Goal: Information Seeking & Learning: Learn about a topic

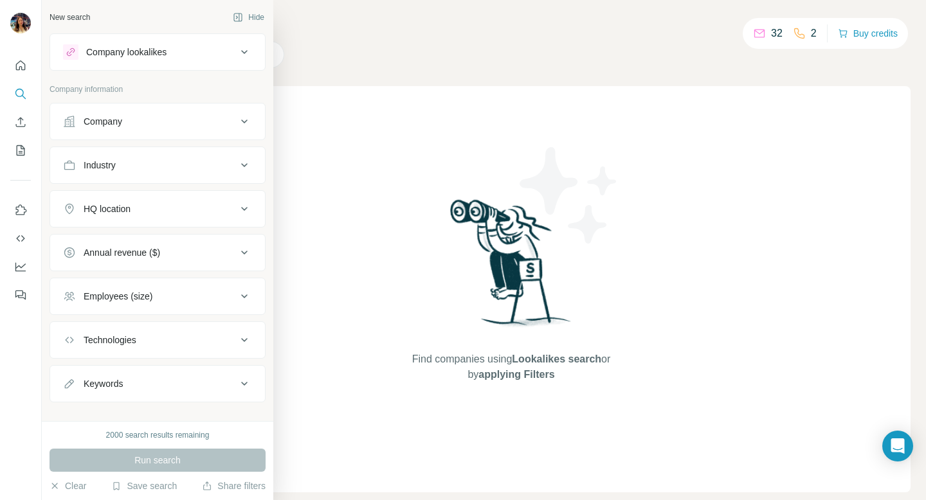
click at [99, 125] on div "Company" at bounding box center [103, 121] width 39 height 13
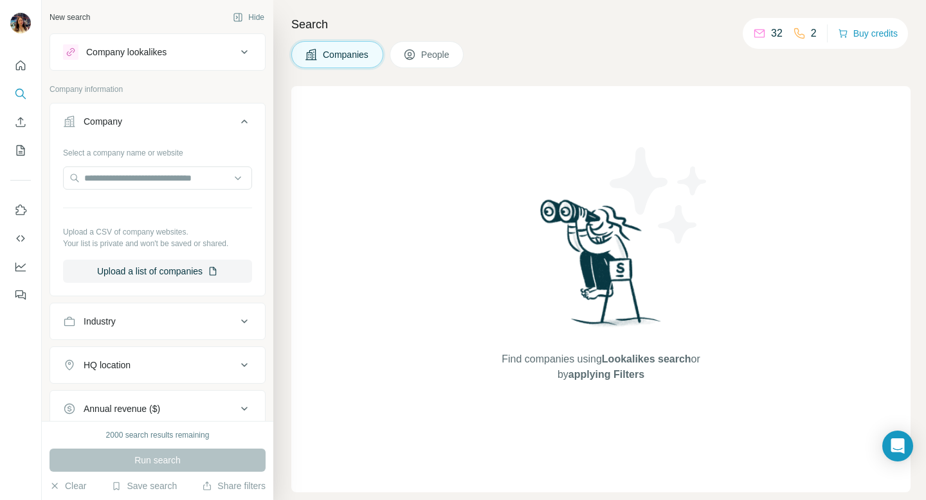
click at [142, 317] on div "Industry" at bounding box center [150, 321] width 174 height 13
click at [131, 347] on input at bounding box center [150, 354] width 159 height 14
type input "******"
click at [112, 380] on div "Retail" at bounding box center [157, 382] width 167 height 13
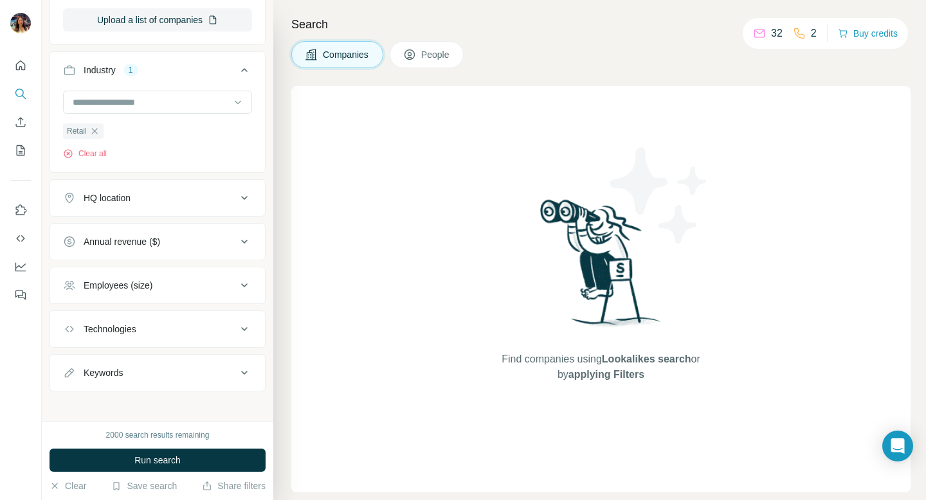
scroll to position [252, 0]
click at [129, 196] on div "HQ location" at bounding box center [107, 197] width 47 height 13
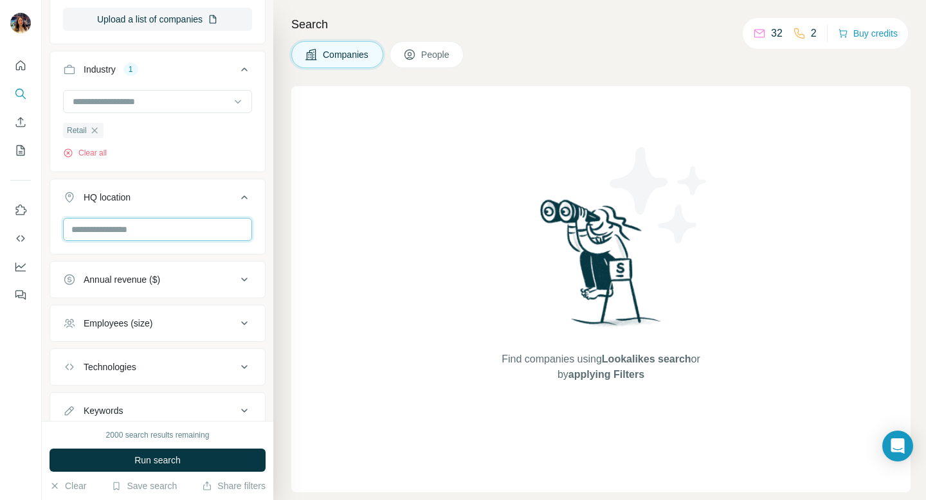
click at [125, 231] on input "text" at bounding box center [157, 229] width 189 height 23
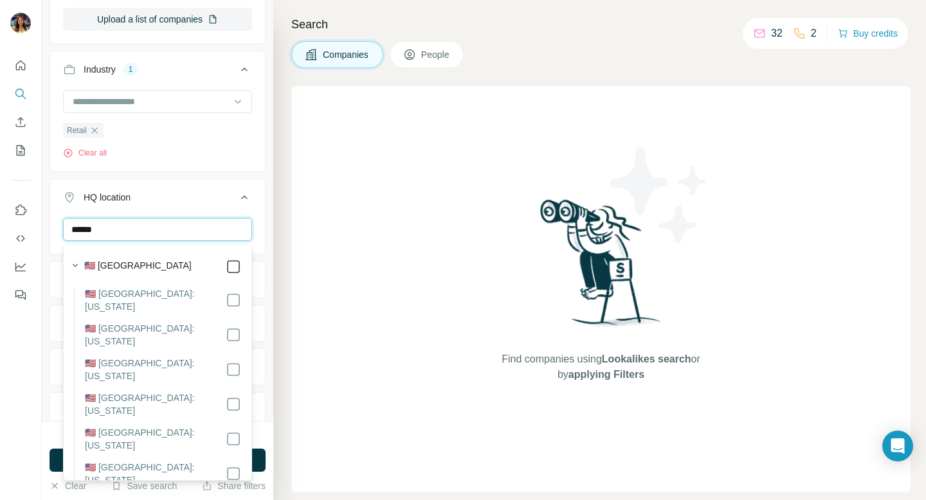
type input "******"
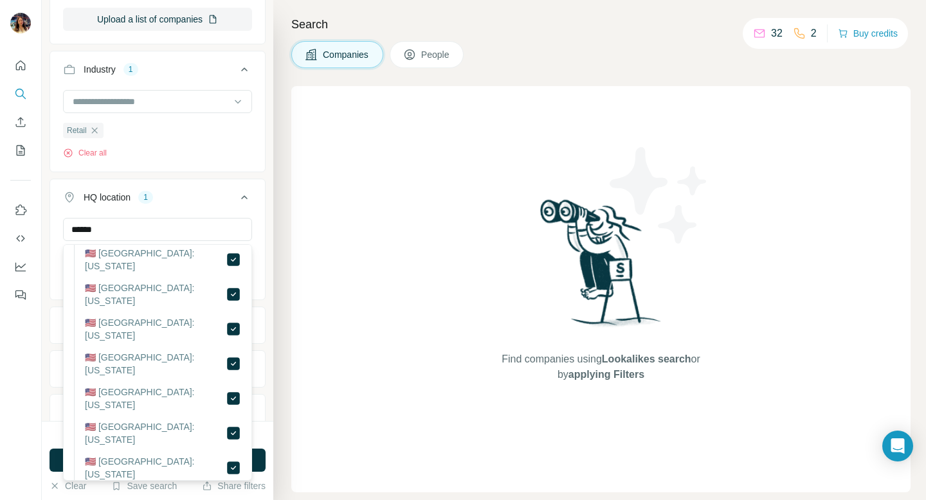
scroll to position [296, 0]
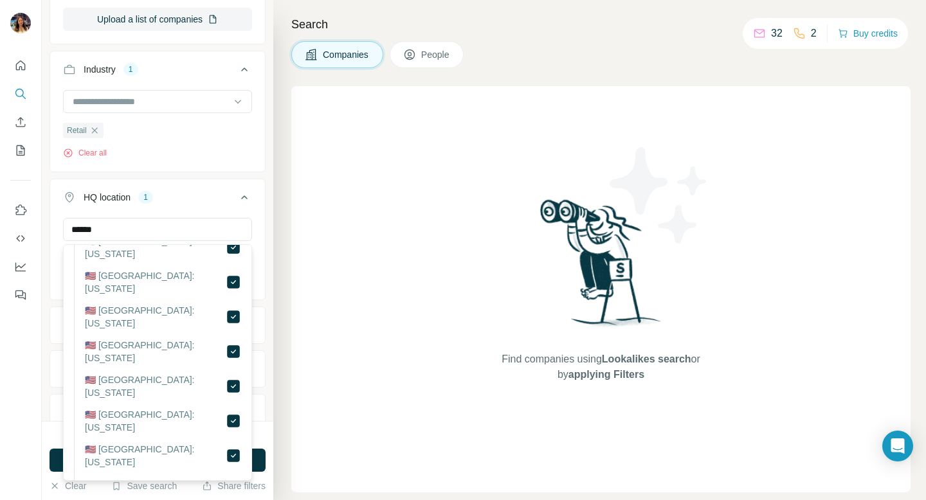
click at [199, 192] on div "HQ location 1" at bounding box center [150, 197] width 174 height 13
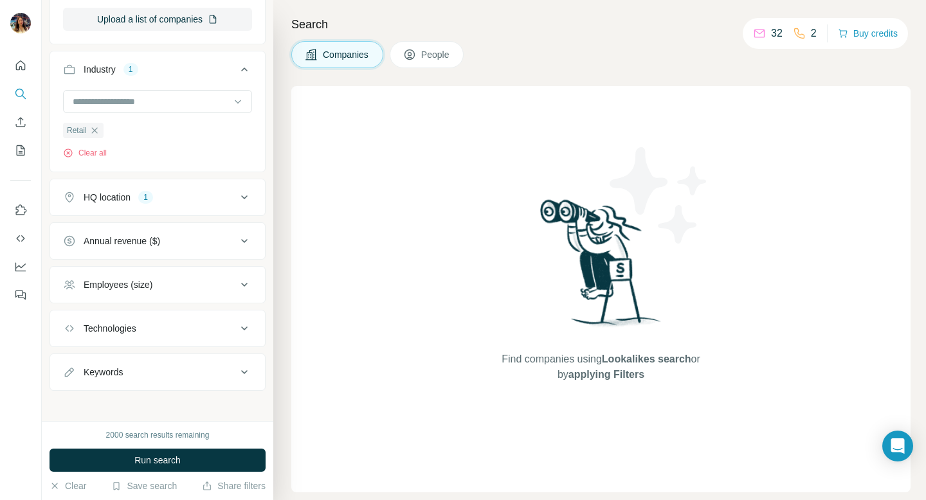
scroll to position [258, 0]
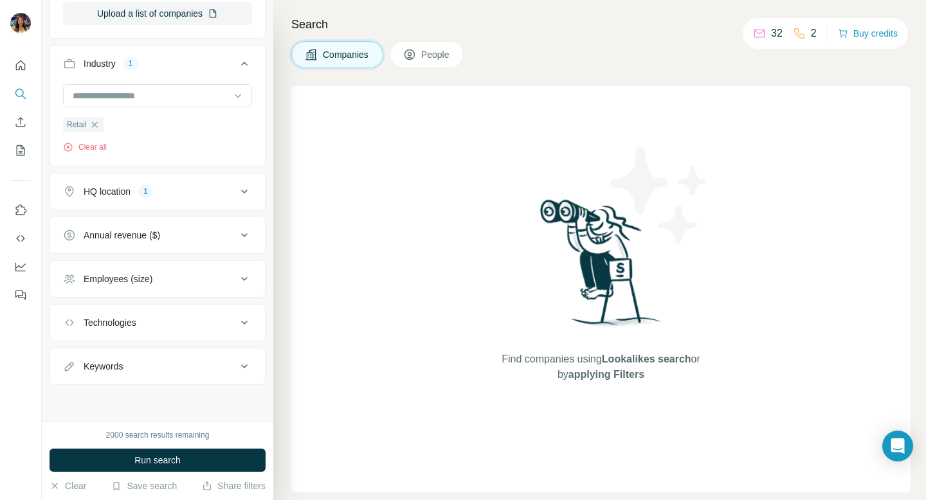
click at [193, 242] on button "Annual revenue ($)" at bounding box center [157, 235] width 215 height 31
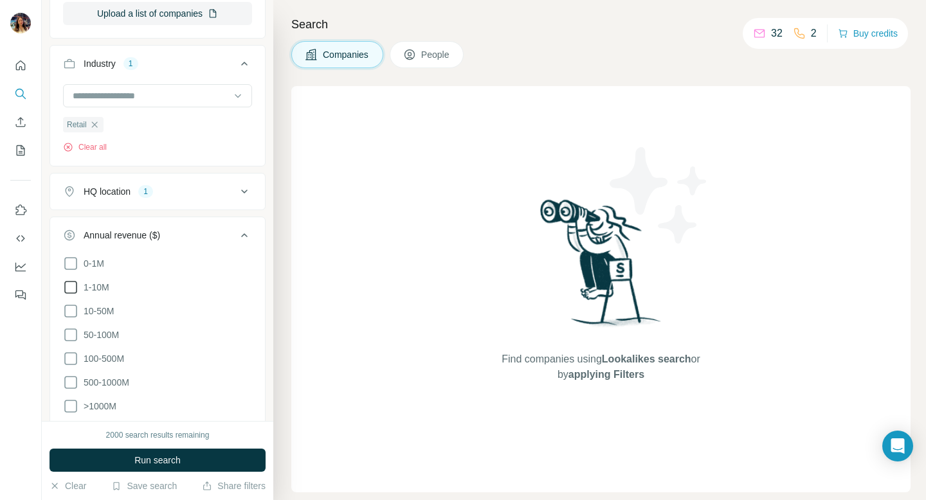
click at [71, 287] on icon at bounding box center [70, 287] width 15 height 15
click at [68, 309] on icon at bounding box center [70, 310] width 15 height 15
click at [246, 236] on icon at bounding box center [244, 235] width 6 height 4
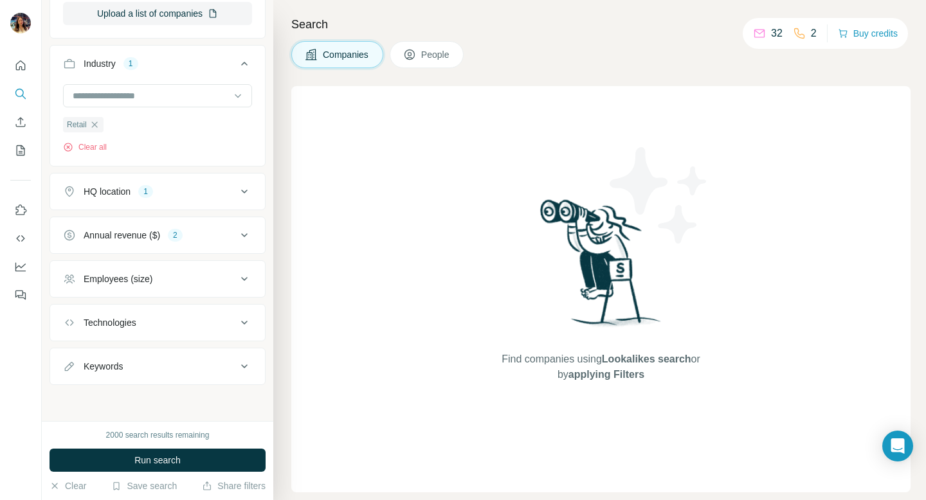
click at [194, 280] on div "Employees (size)" at bounding box center [150, 279] width 174 height 13
click at [70, 330] on icon at bounding box center [70, 330] width 15 height 15
click at [71, 358] on icon at bounding box center [70, 354] width 15 height 15
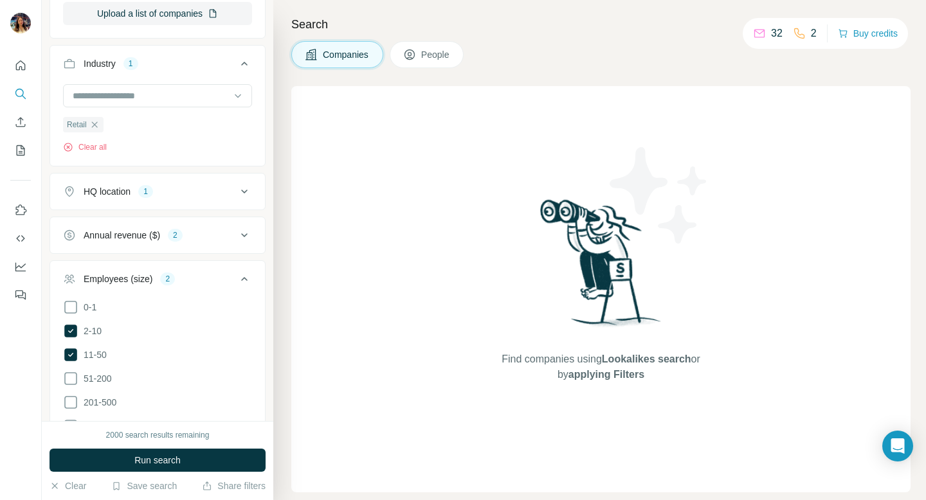
click at [225, 284] on div "Employees (size) 2" at bounding box center [150, 279] width 174 height 13
click at [179, 368] on div "Keywords" at bounding box center [150, 366] width 174 height 13
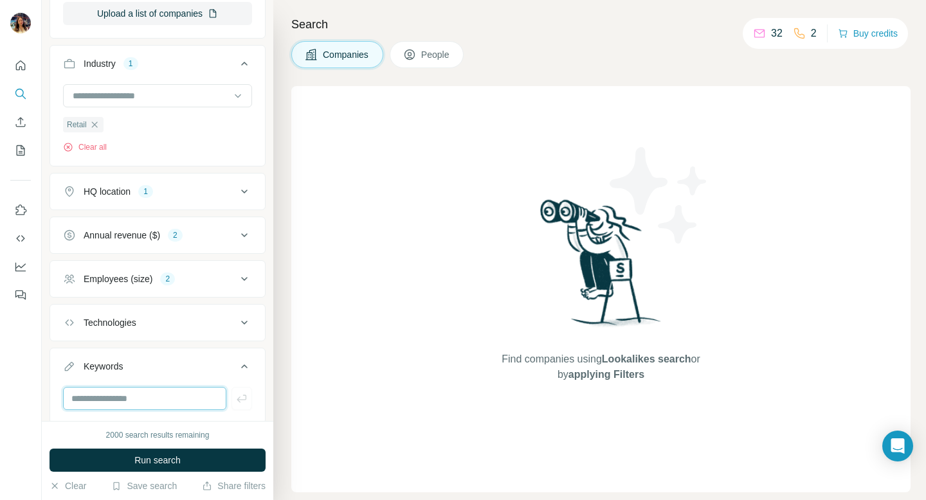
click at [156, 401] on input "text" at bounding box center [144, 398] width 163 height 23
type input "*********"
type input "**********"
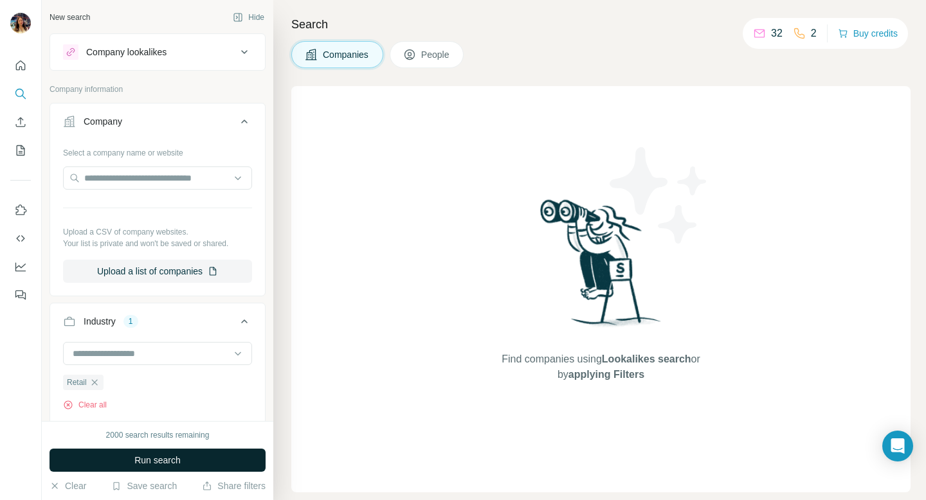
click at [170, 467] on button "Run search" at bounding box center [158, 460] width 216 height 23
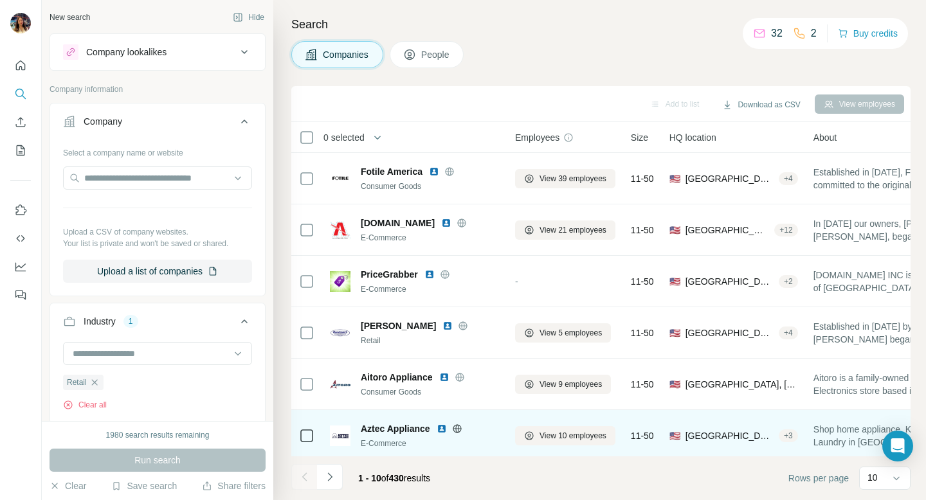
click at [458, 432] on icon at bounding box center [456, 428] width 3 height 8
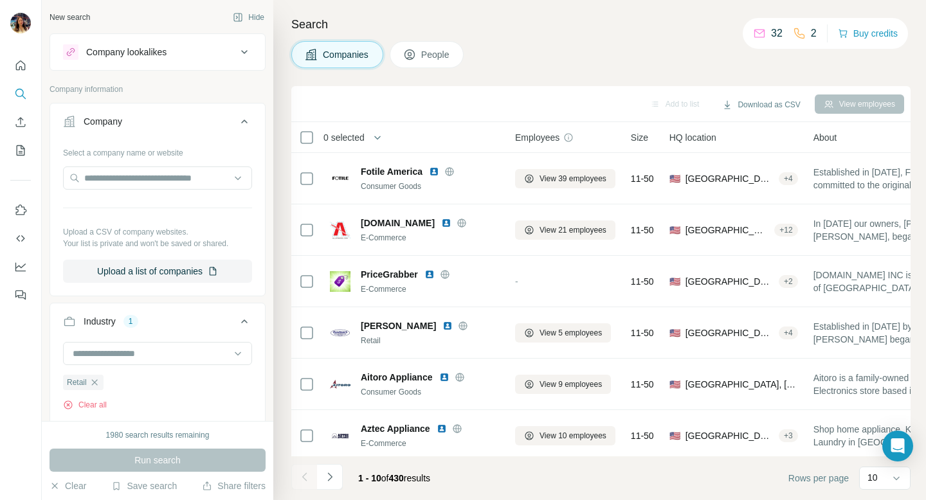
click at [227, 56] on div "Company lookalikes" at bounding box center [150, 51] width 174 height 15
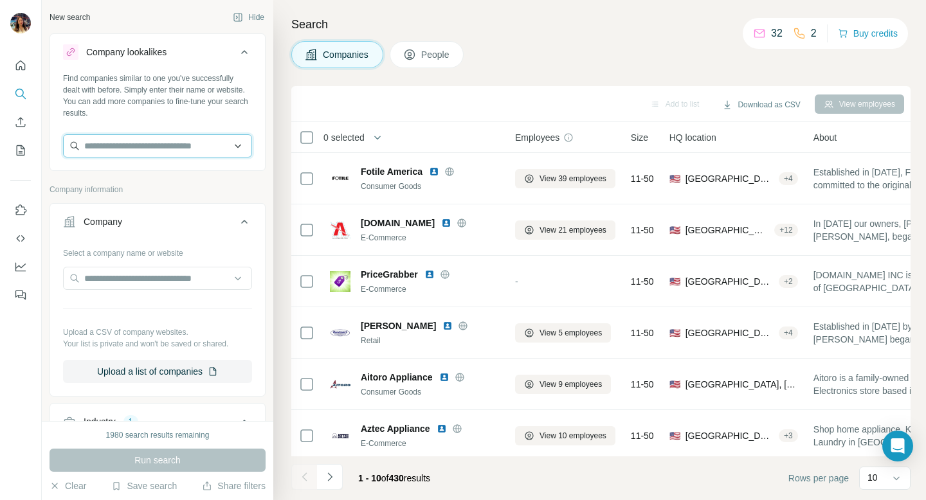
click at [158, 143] on input "text" at bounding box center [157, 145] width 189 height 23
paste input "**********"
type input "**********"
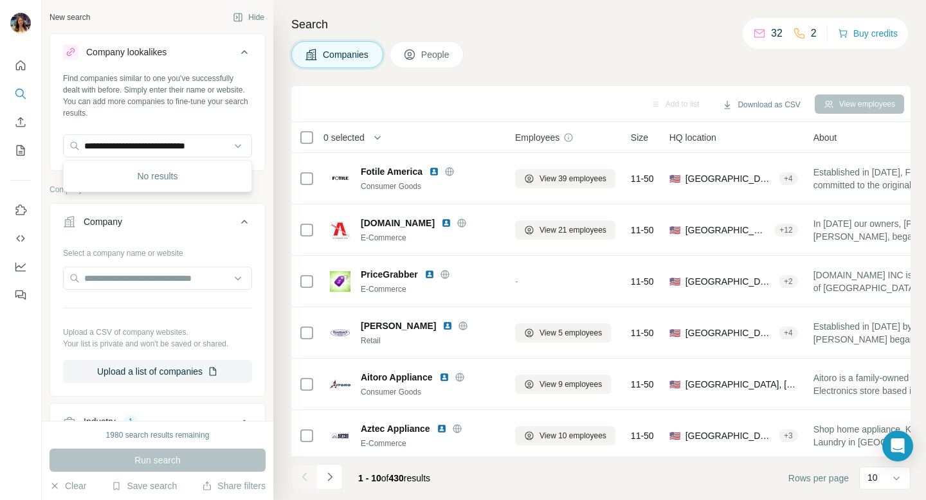
click at [538, 46] on div "Companies People" at bounding box center [600, 54] width 619 height 27
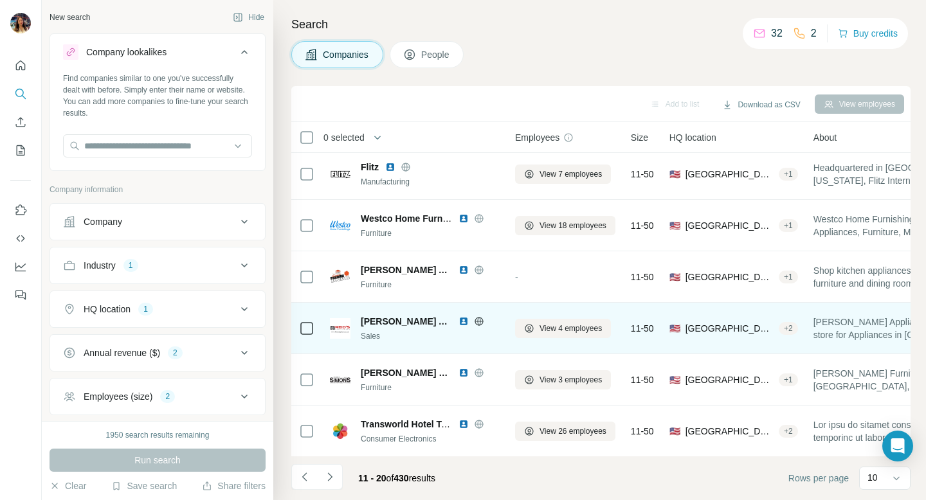
scroll to position [211, 0]
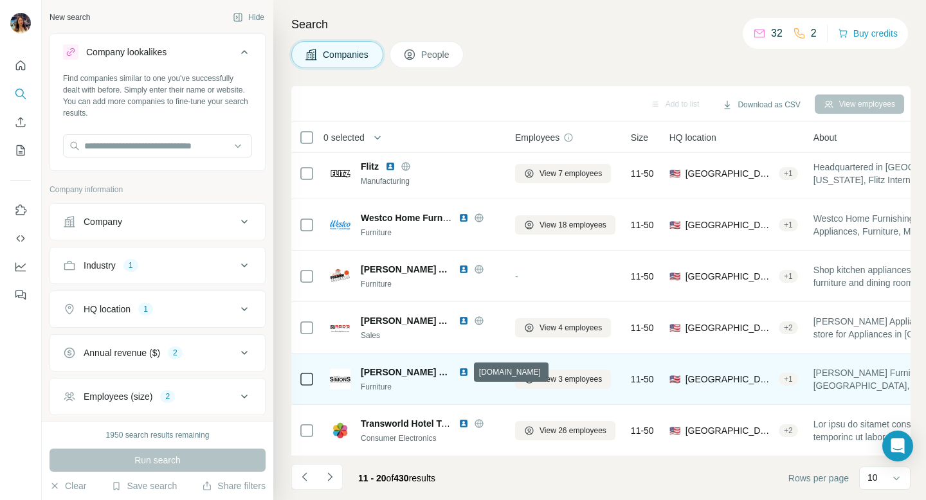
click at [474, 372] on icon at bounding box center [478, 372] width 8 height 8
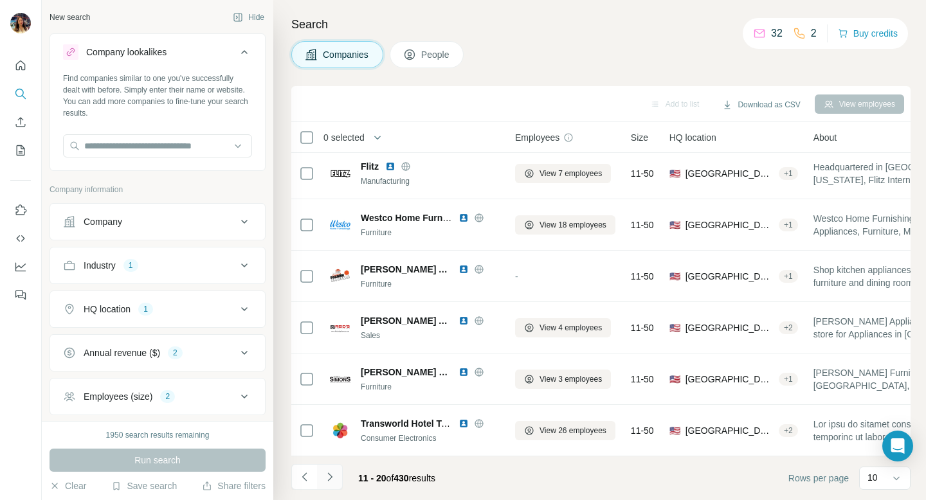
click at [325, 476] on icon "Navigate to next page" at bounding box center [329, 477] width 13 height 13
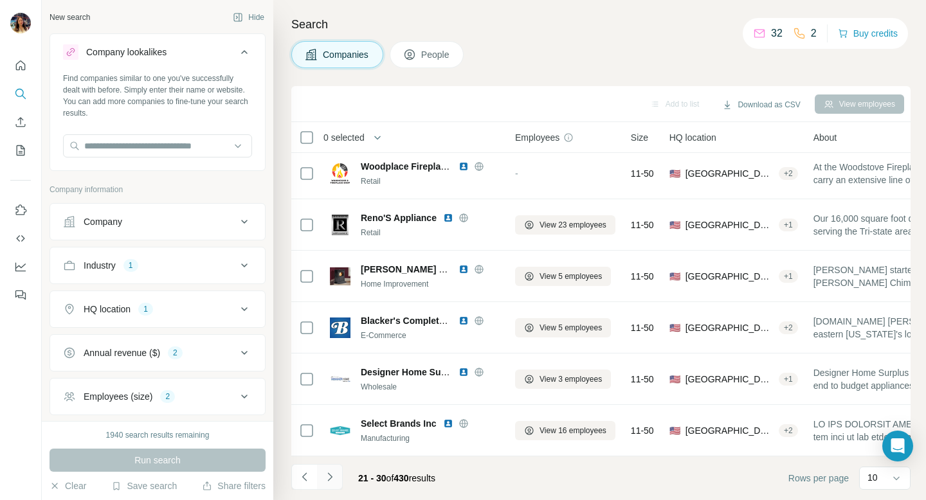
click at [324, 473] on icon "Navigate to next page" at bounding box center [329, 477] width 13 height 13
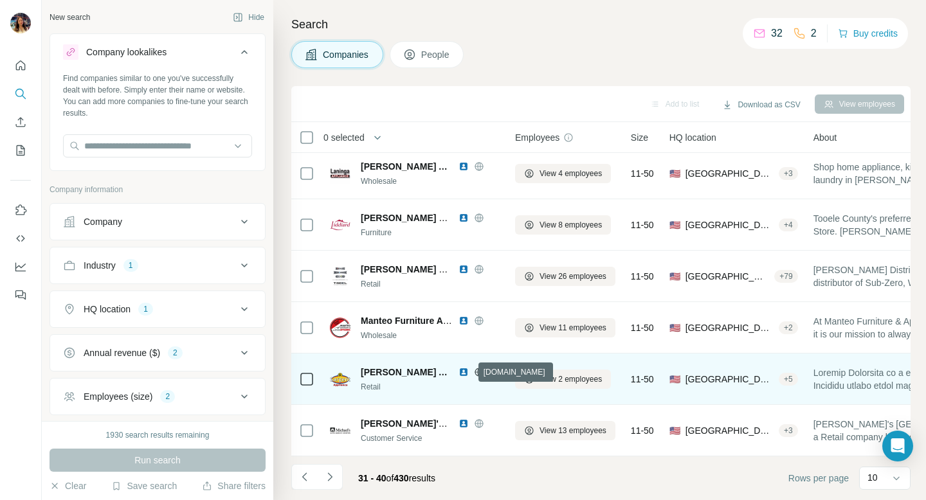
click at [477, 371] on icon at bounding box center [478, 372] width 3 height 8
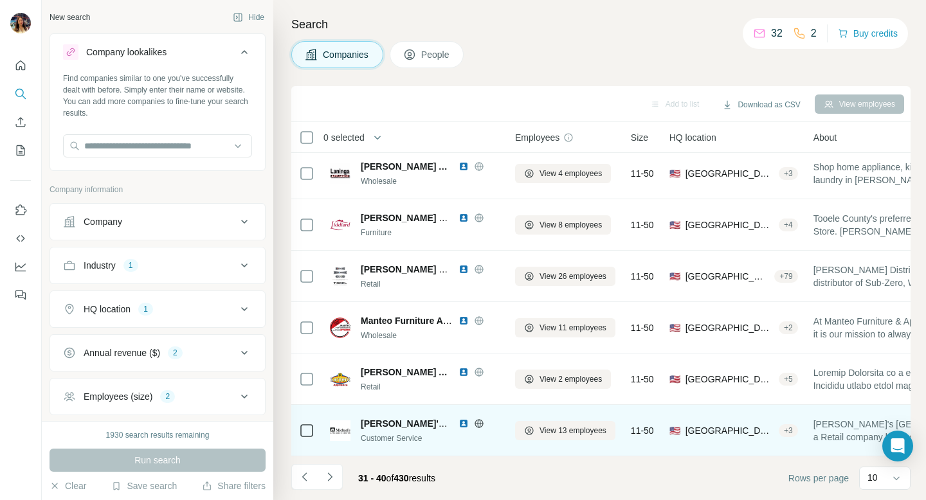
click at [477, 421] on icon at bounding box center [479, 424] width 10 height 10
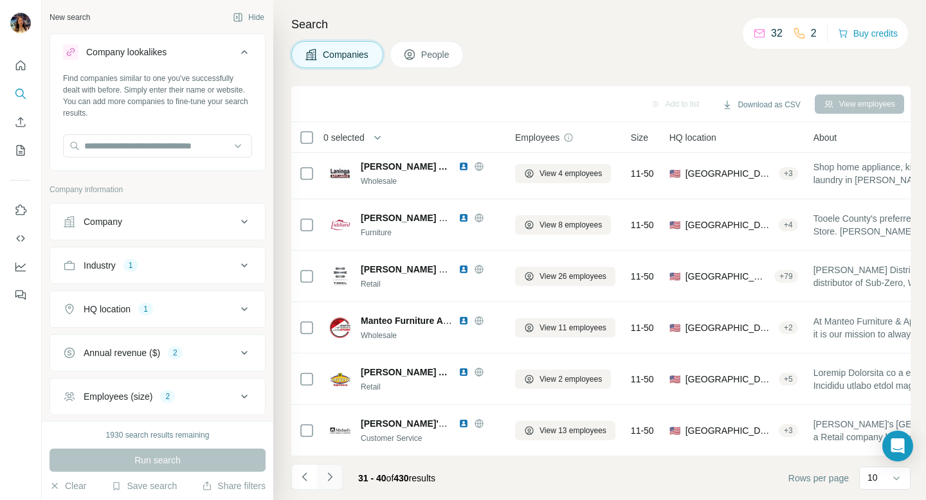
click at [334, 468] on button "Navigate to next page" at bounding box center [330, 477] width 26 height 26
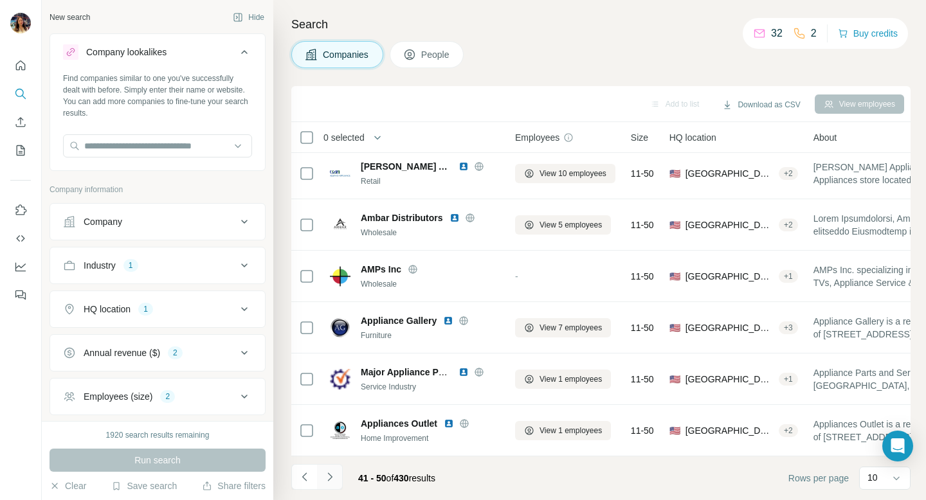
click at [324, 479] on icon "Navigate to next page" at bounding box center [329, 477] width 13 height 13
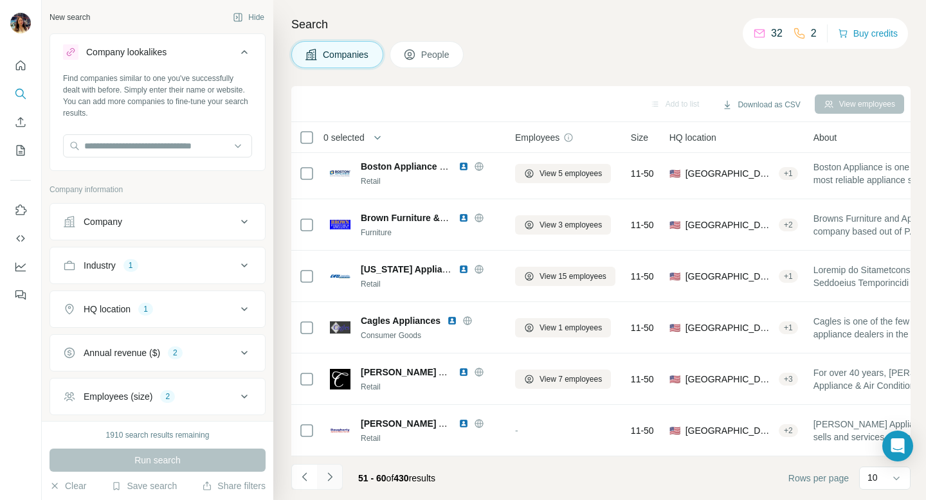
click at [333, 477] on icon "Navigate to next page" at bounding box center [329, 477] width 13 height 13
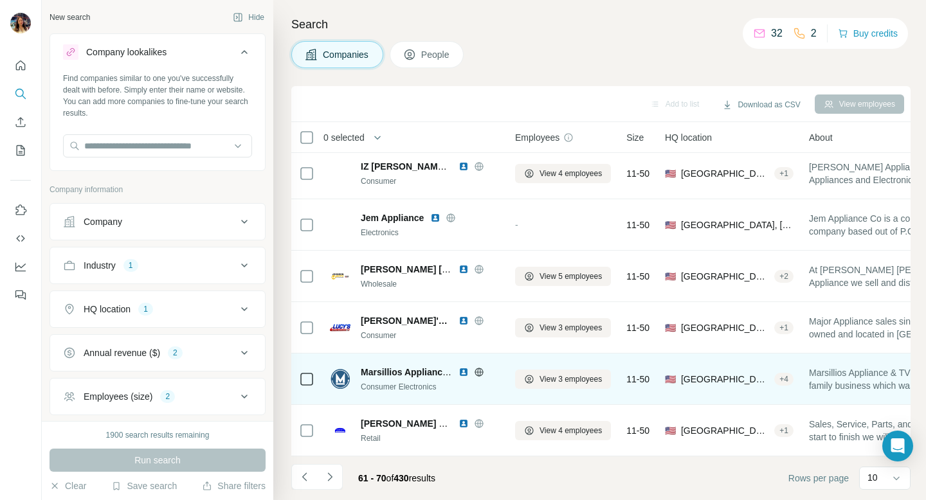
click at [477, 369] on icon at bounding box center [479, 372] width 10 height 10
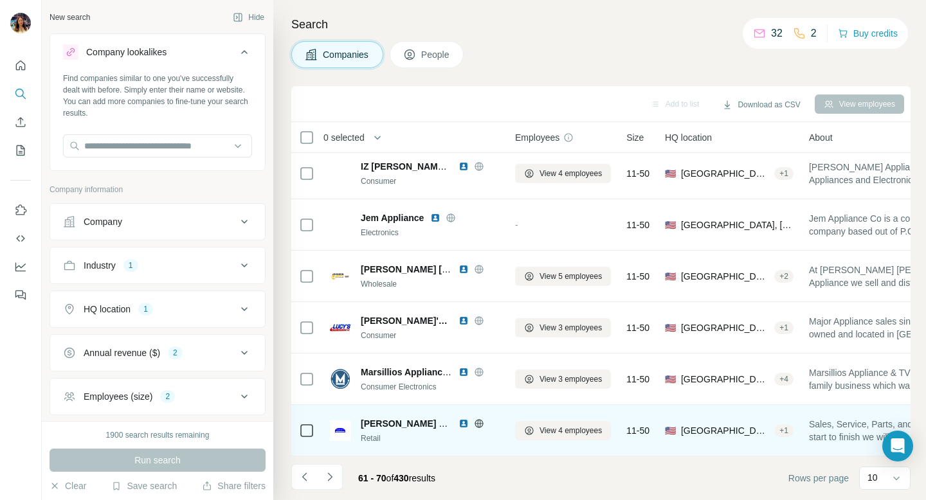
click at [479, 422] on icon at bounding box center [479, 424] width 10 height 10
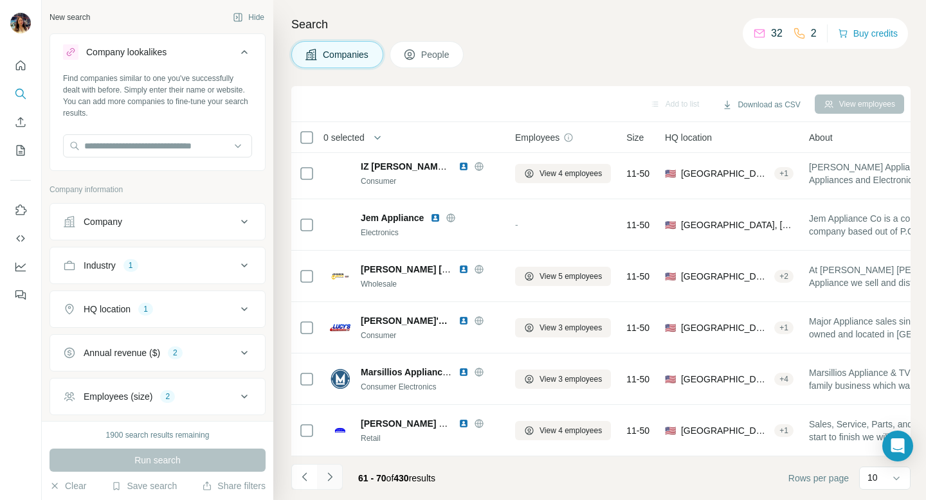
click at [333, 476] on icon "Navigate to next page" at bounding box center [329, 477] width 13 height 13
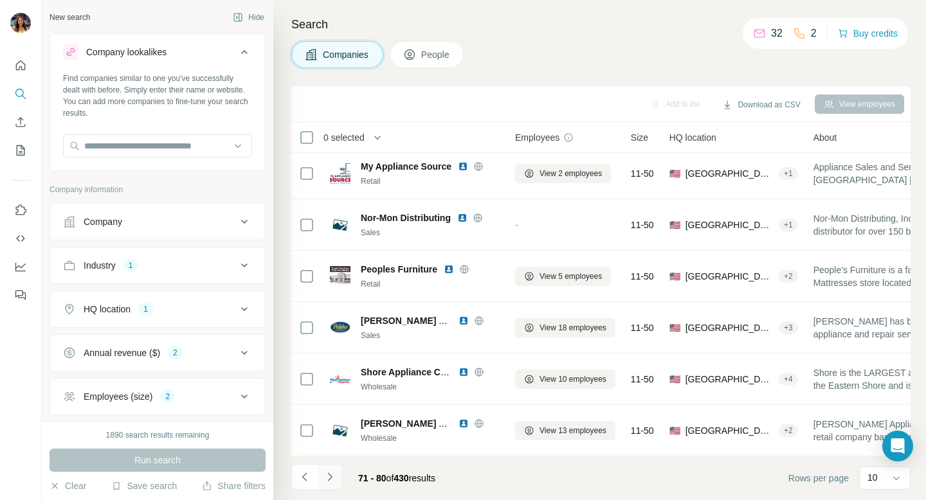
click at [330, 476] on icon "Navigate to next page" at bounding box center [329, 477] width 13 height 13
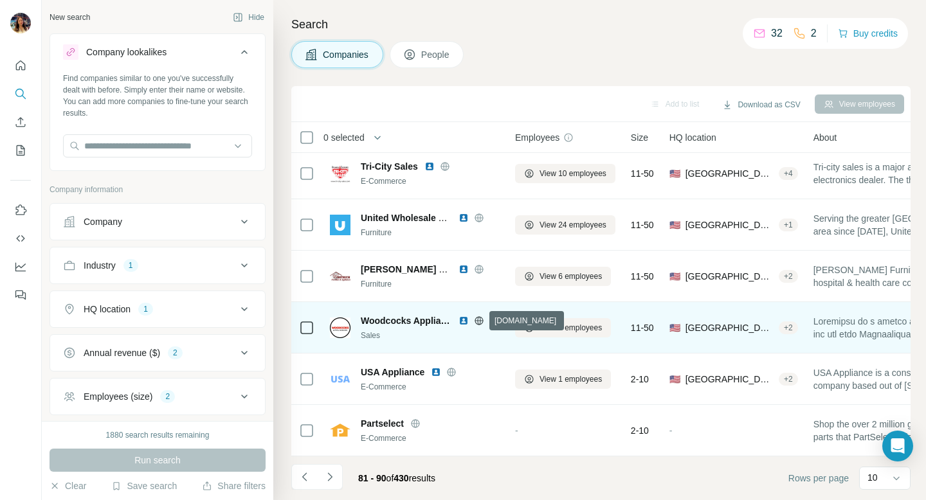
click at [478, 322] on icon at bounding box center [479, 321] width 10 height 10
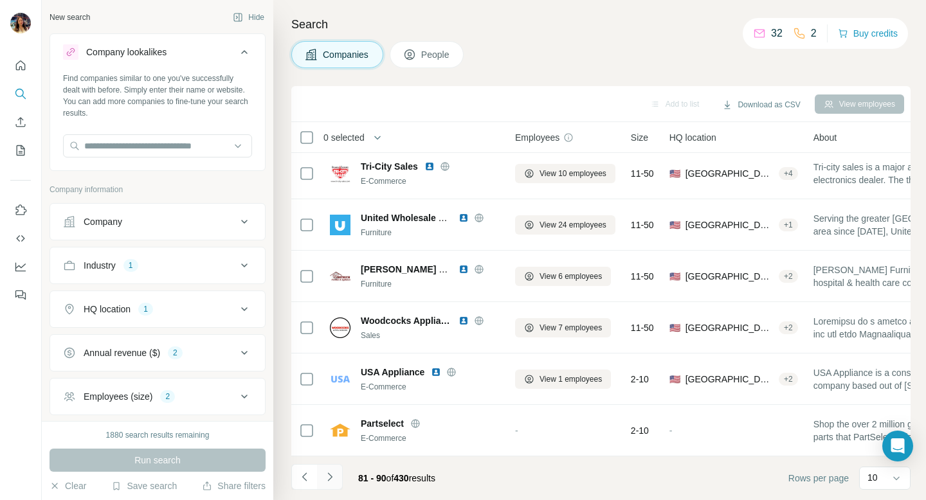
click at [329, 476] on icon "Navigate to next page" at bounding box center [329, 477] width 13 height 13
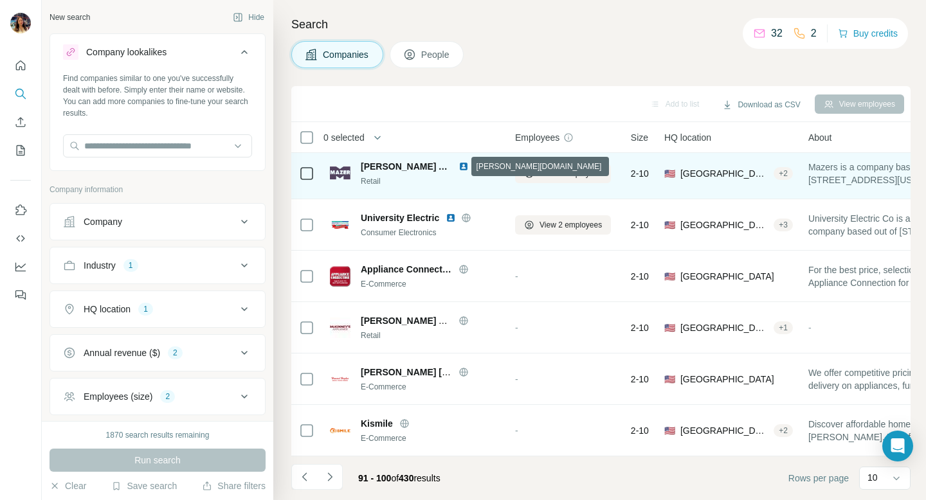
click at [477, 167] on icon at bounding box center [478, 166] width 3 height 8
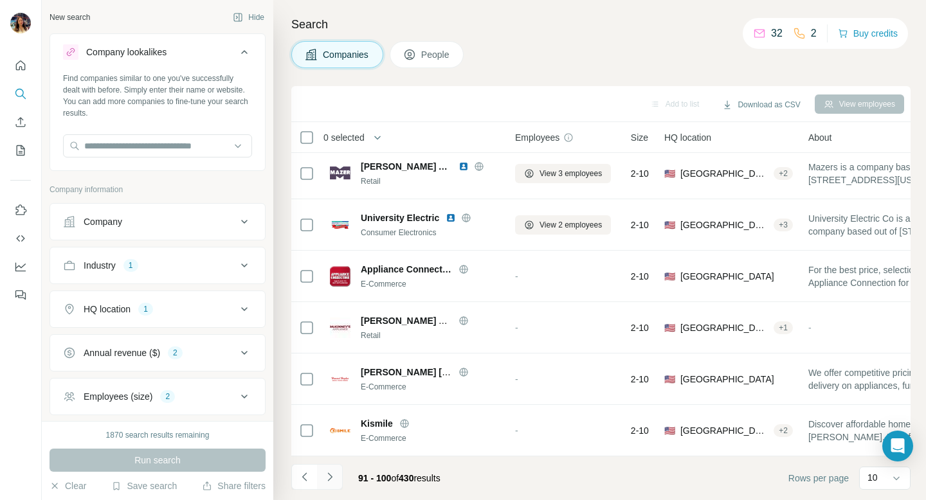
click at [327, 475] on icon "Navigate to next page" at bounding box center [329, 477] width 13 height 13
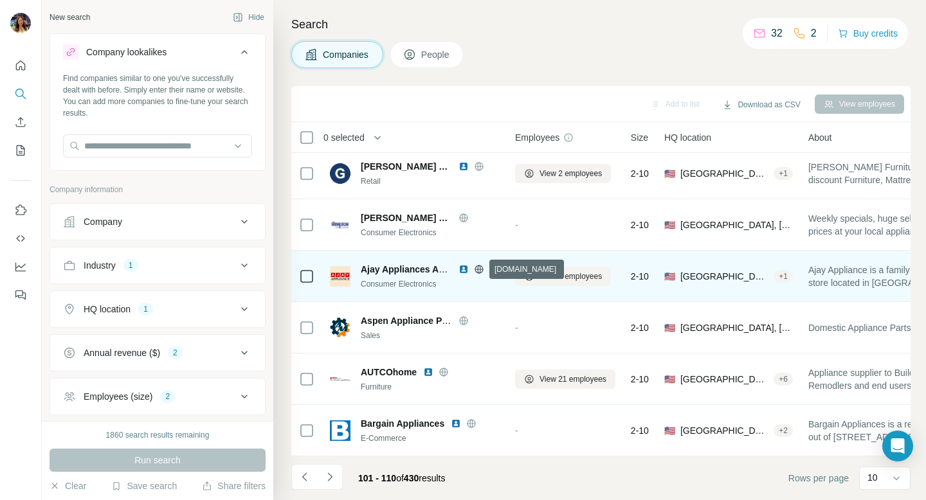
click at [480, 267] on icon at bounding box center [479, 269] width 10 height 10
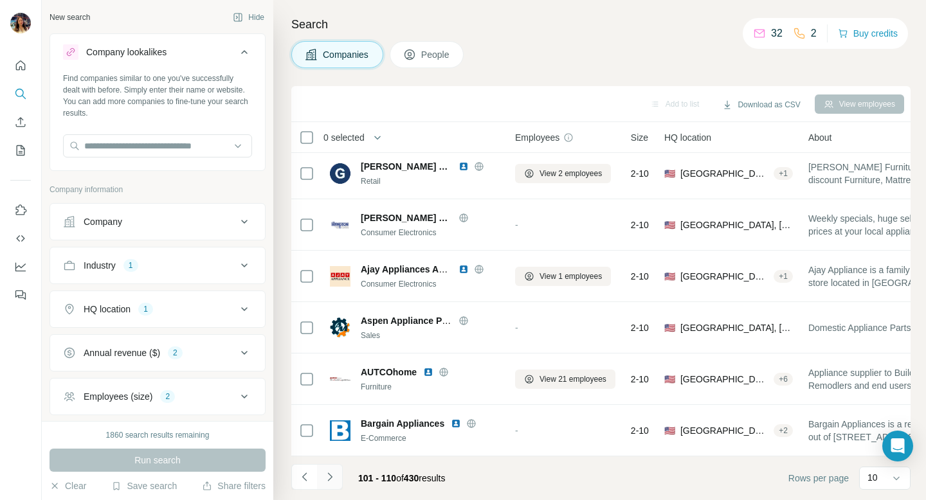
click at [325, 475] on icon "Navigate to next page" at bounding box center [329, 477] width 13 height 13
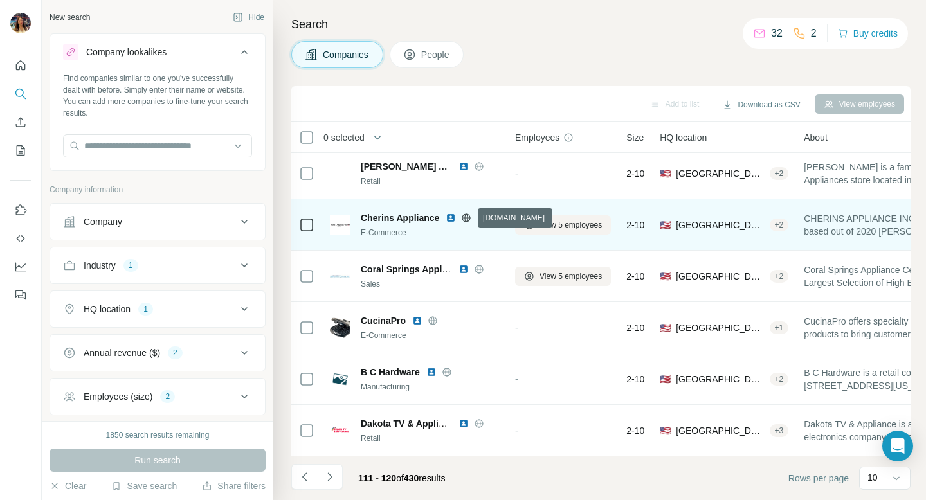
click at [467, 216] on icon at bounding box center [466, 218] width 10 height 10
